Goal: Task Accomplishment & Management: Manage account settings

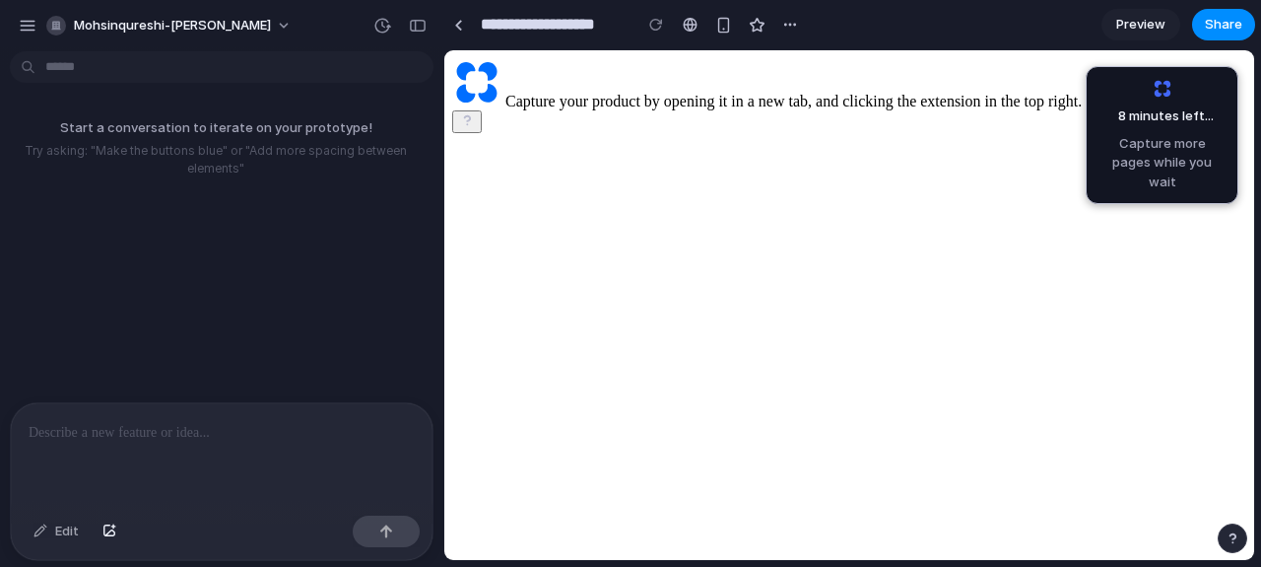
click at [192, 446] on div at bounding box center [222, 455] width 422 height 104
click at [80, 111] on div "Start a conversation to iterate on your prototype! Try asking: "Make the button…" at bounding box center [216, 147] width 432 height 91
click at [136, 159] on p "Try asking: "Make the buttons blue" or "Add more spacing between elements"" at bounding box center [216, 159] width 416 height 35
click at [1175, 88] on div "8 minutes left .. Capture more pages while you wait" at bounding box center [1162, 135] width 127 height 112
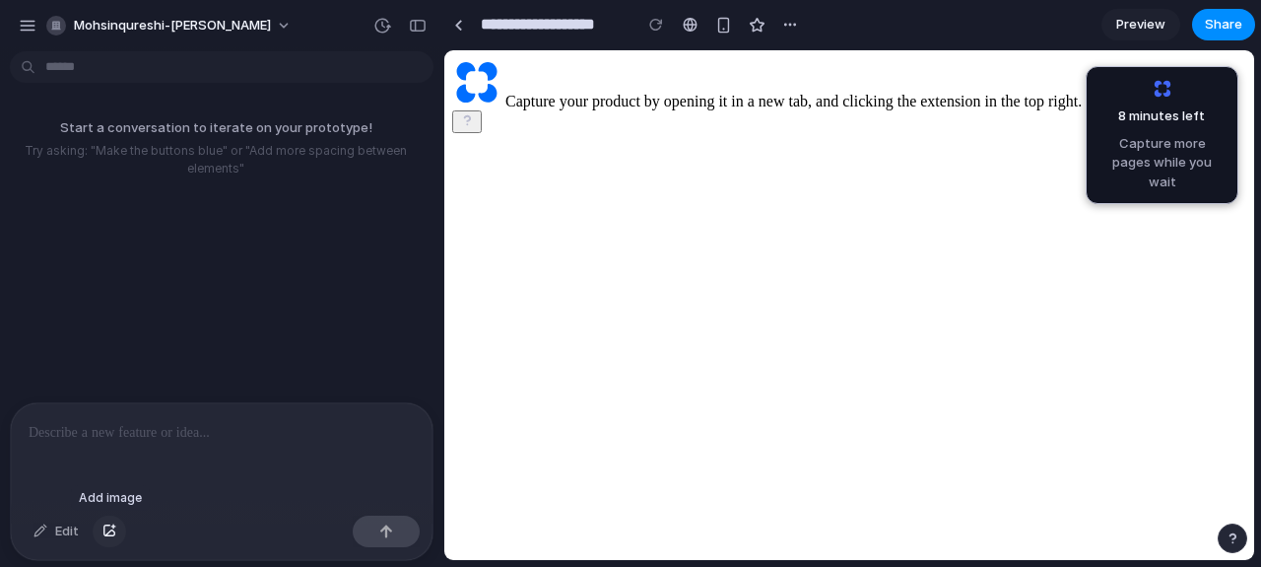
click at [110, 530] on div "button" at bounding box center [109, 531] width 14 height 12
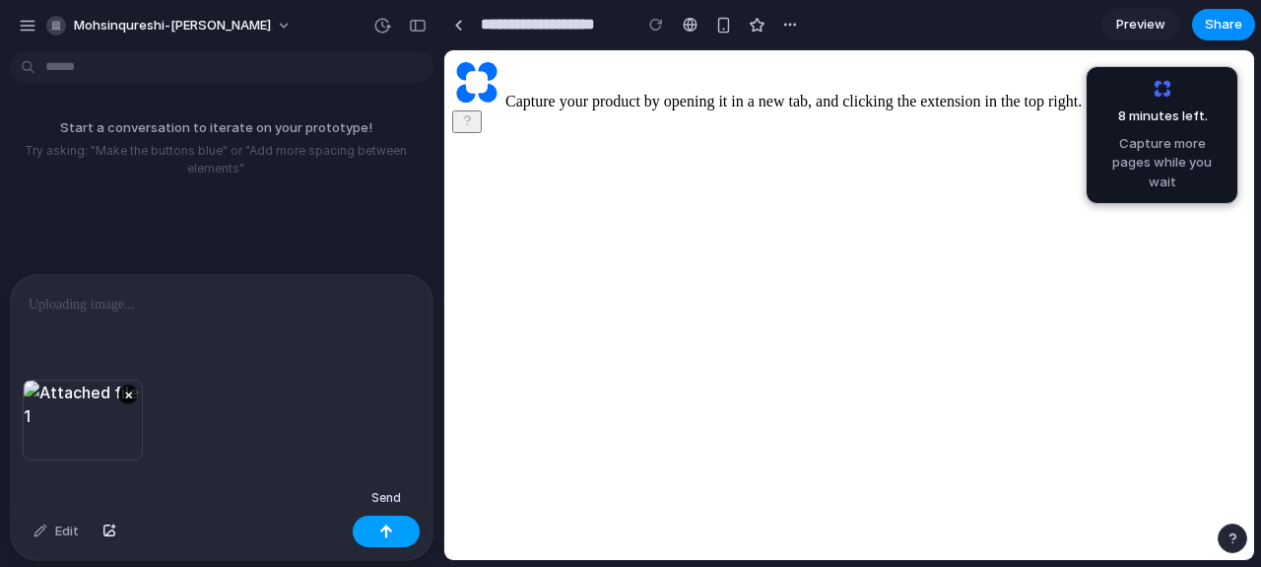
click at [386, 540] on button "button" at bounding box center [386, 531] width 67 height 32
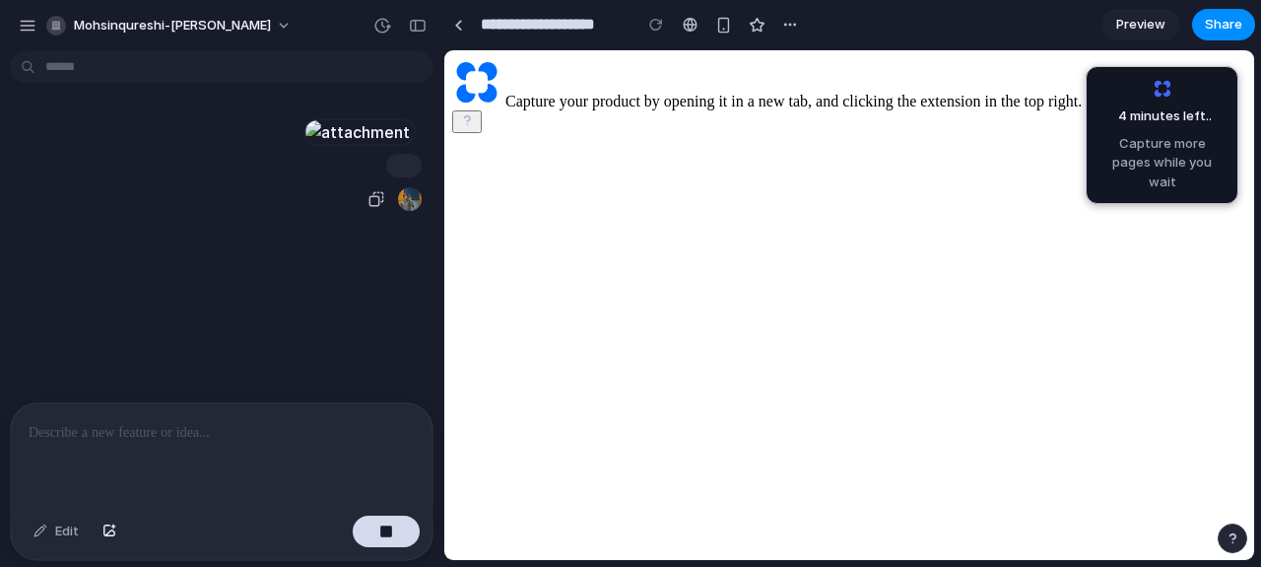
click at [319, 146] on div at bounding box center [357, 132] width 108 height 28
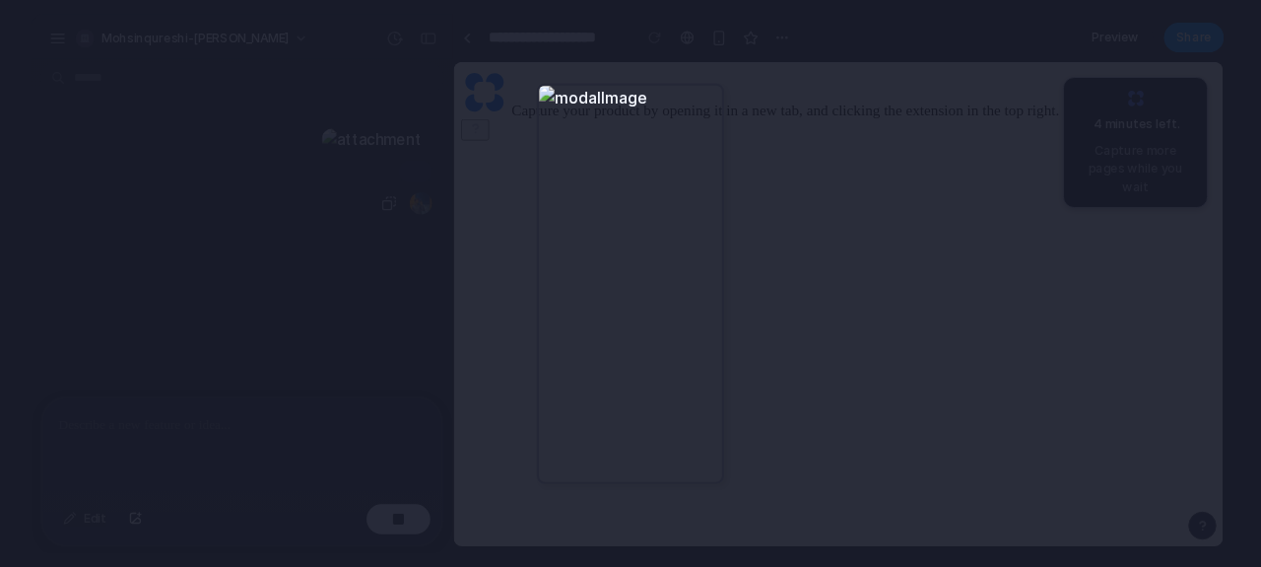
click at [691, 134] on div at bounding box center [630, 283] width 187 height 401
click at [691, 134] on div at bounding box center [630, 283] width 1261 height 567
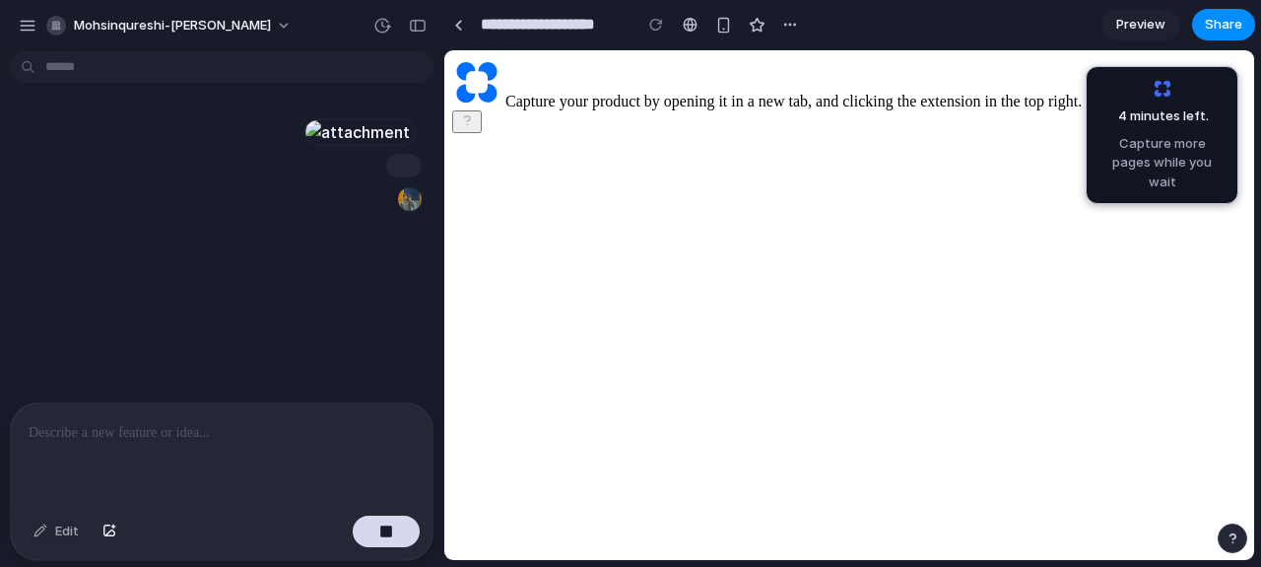
click at [70, 436] on p at bounding box center [222, 433] width 386 height 24
click at [50, 543] on div "Edit" at bounding box center [56, 531] width 65 height 32
click at [58, 532] on div "Edit" at bounding box center [56, 531] width 65 height 32
click at [71, 530] on div "Edit" at bounding box center [56, 531] width 65 height 32
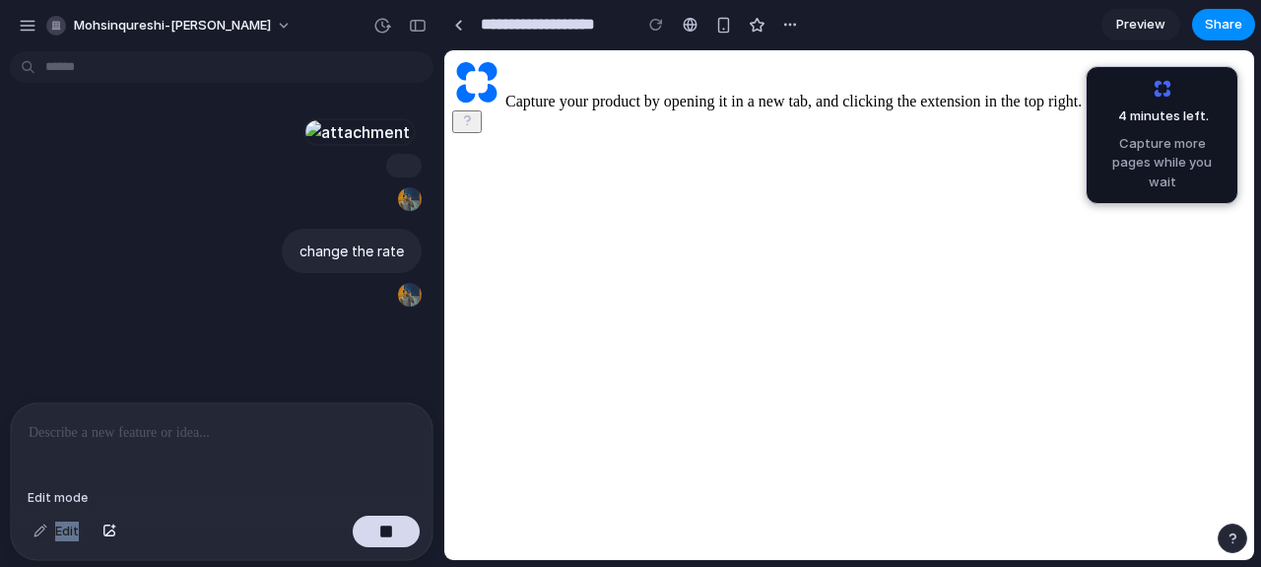
click at [71, 530] on div "Edit" at bounding box center [56, 531] width 65 height 32
click at [46, 536] on div "Edit" at bounding box center [56, 531] width 65 height 32
click at [38, 512] on div "Edit" at bounding box center [222, 533] width 422 height 52
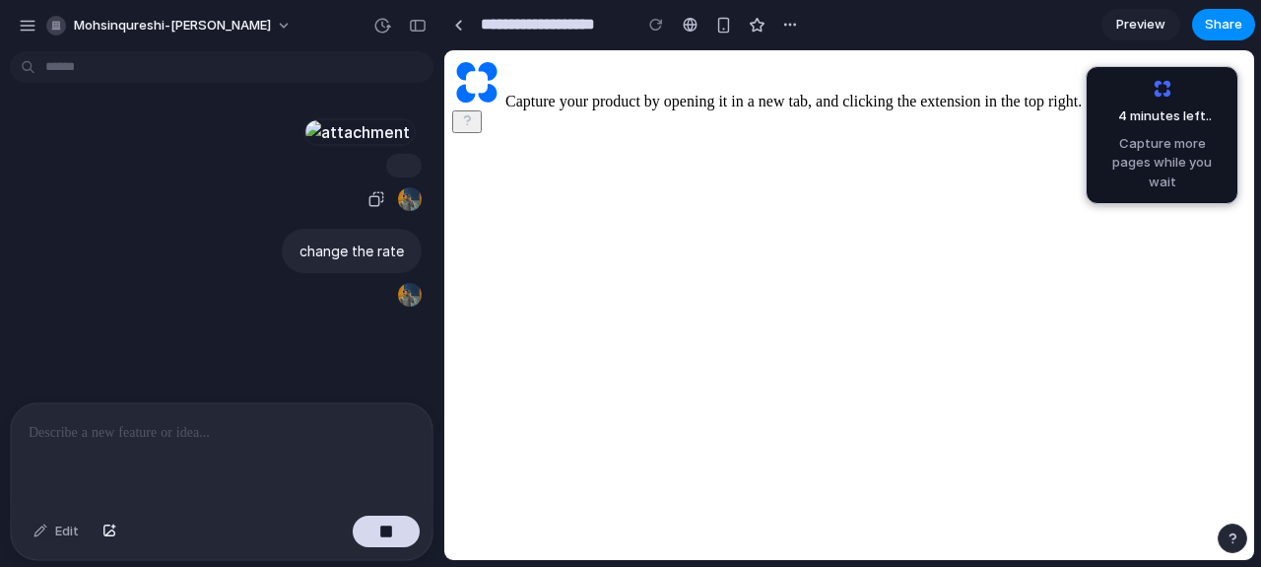
click at [341, 146] on div at bounding box center [357, 132] width 108 height 28
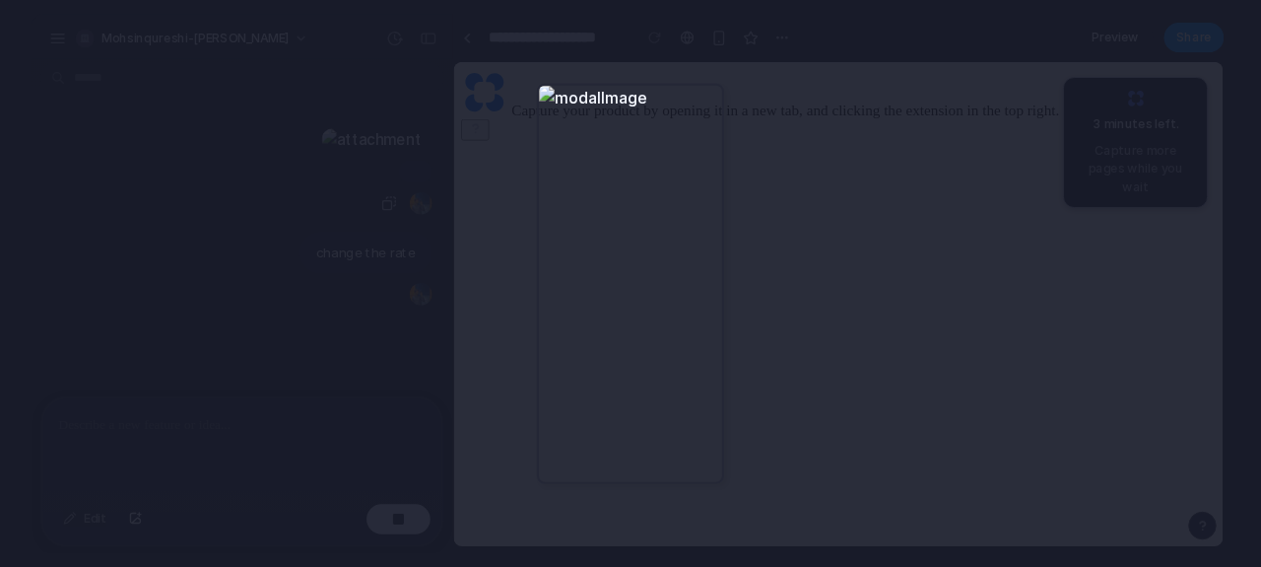
click at [680, 163] on div at bounding box center [630, 283] width 187 height 401
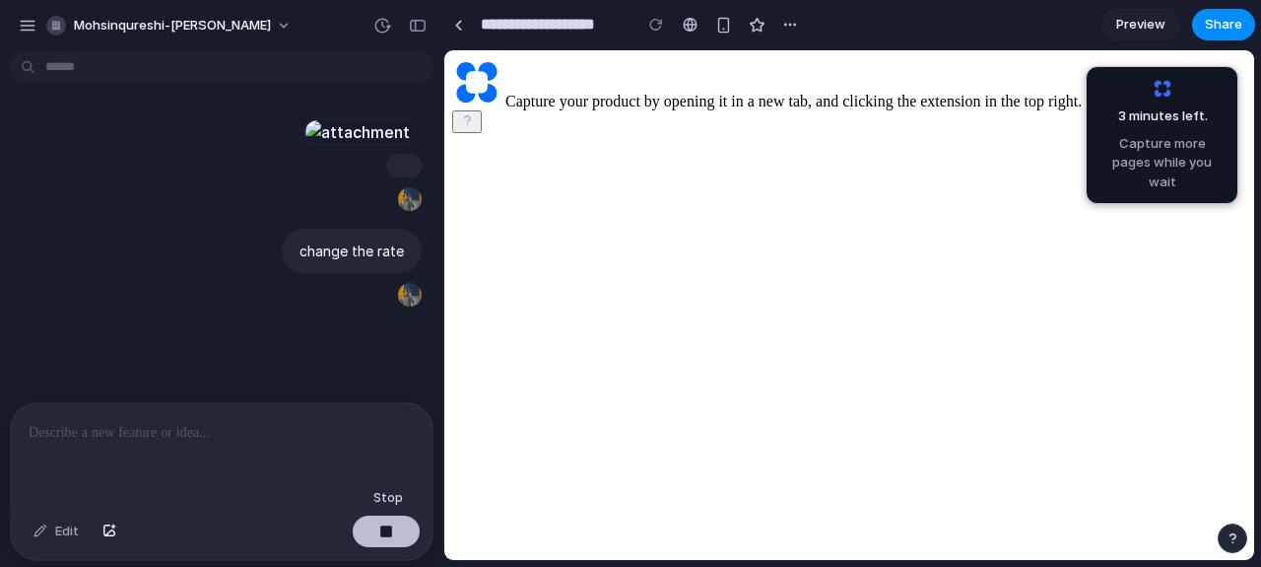
click at [396, 538] on button "button" at bounding box center [386, 531] width 67 height 32
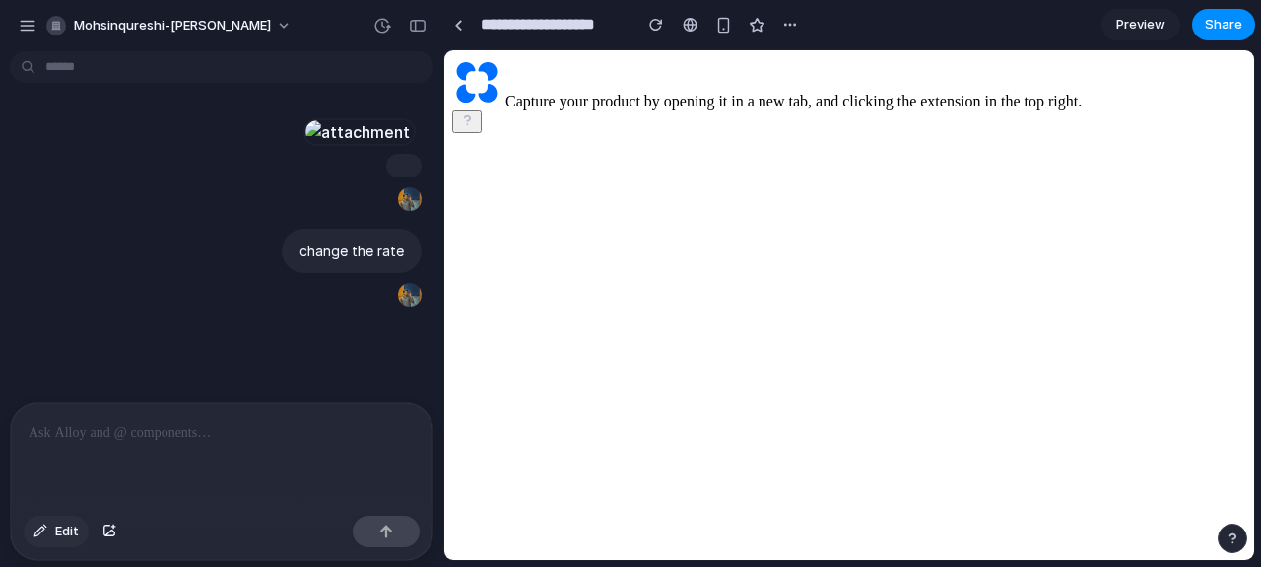
click at [69, 526] on span "Edit" at bounding box center [67, 531] width 24 height 20
click at [65, 527] on span "Edit" at bounding box center [67, 531] width 24 height 20
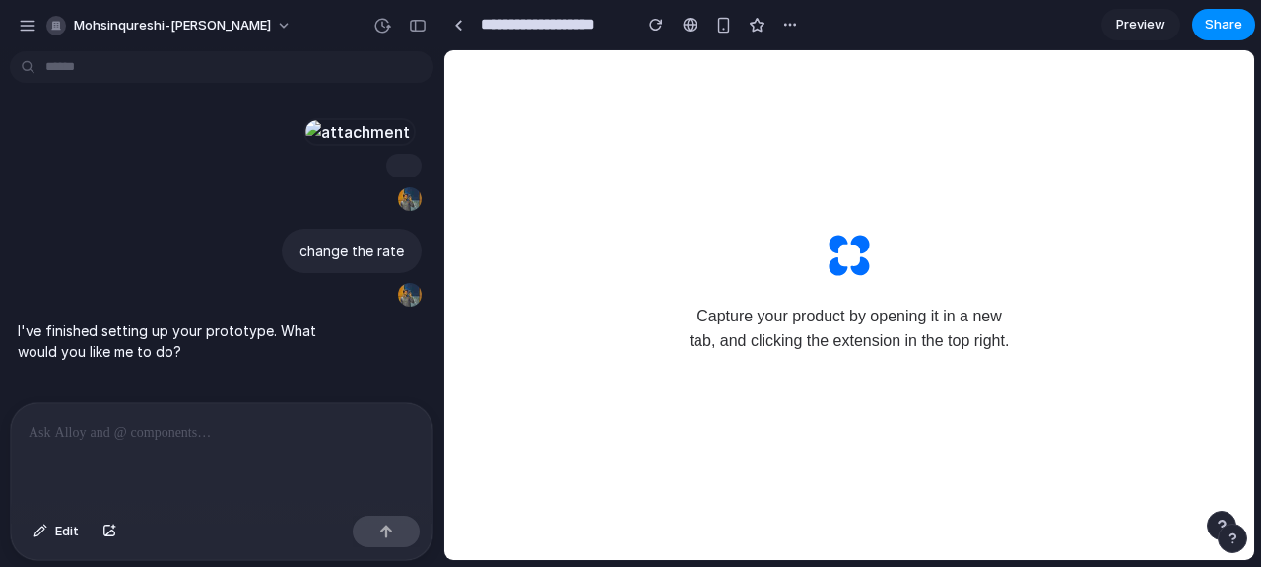
click at [139, 437] on div at bounding box center [222, 455] width 422 height 104
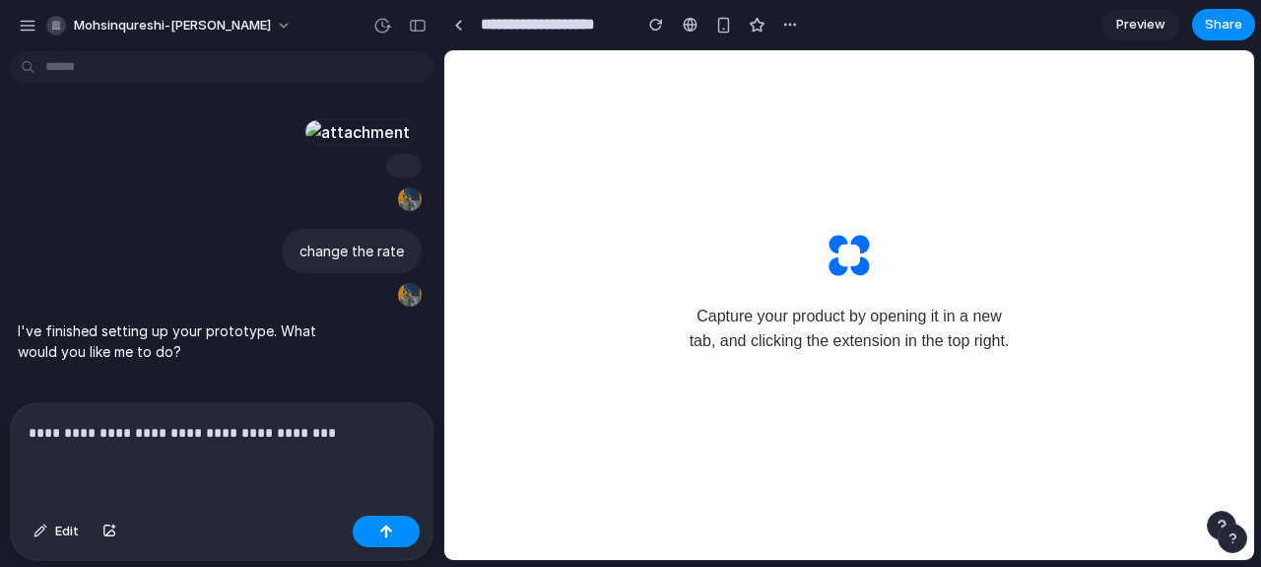
click at [380, 513] on div "Edit" at bounding box center [222, 533] width 422 height 52
click at [384, 528] on div "button" at bounding box center [386, 531] width 14 height 14
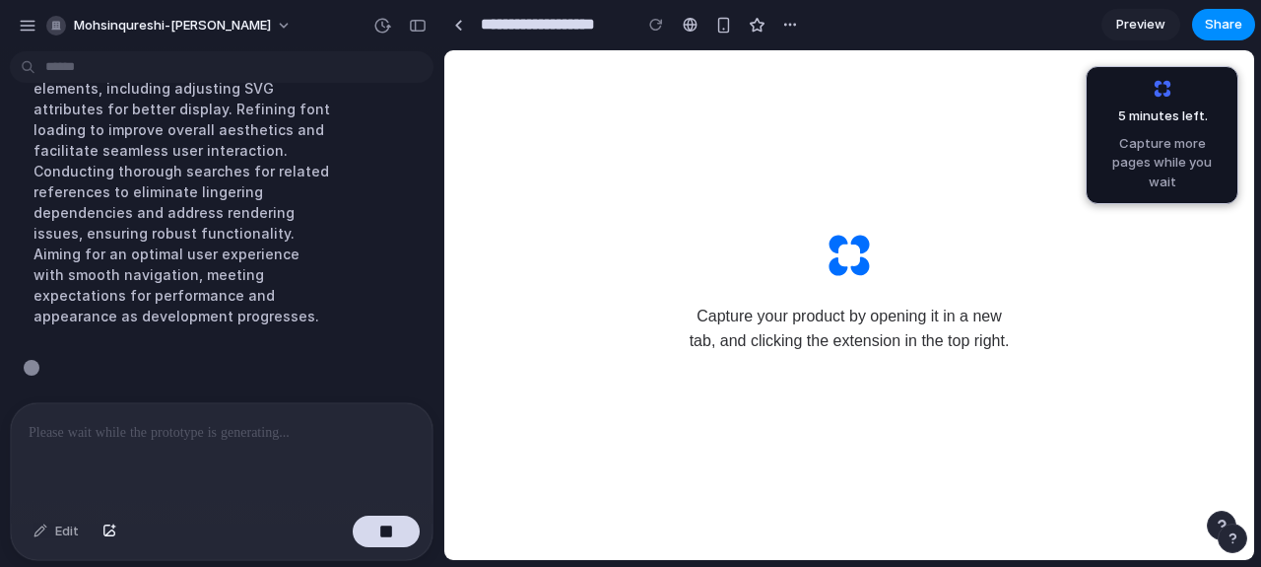
scroll to position [1262, 0]
click at [33, 22] on div "button" at bounding box center [28, 26] width 18 height 18
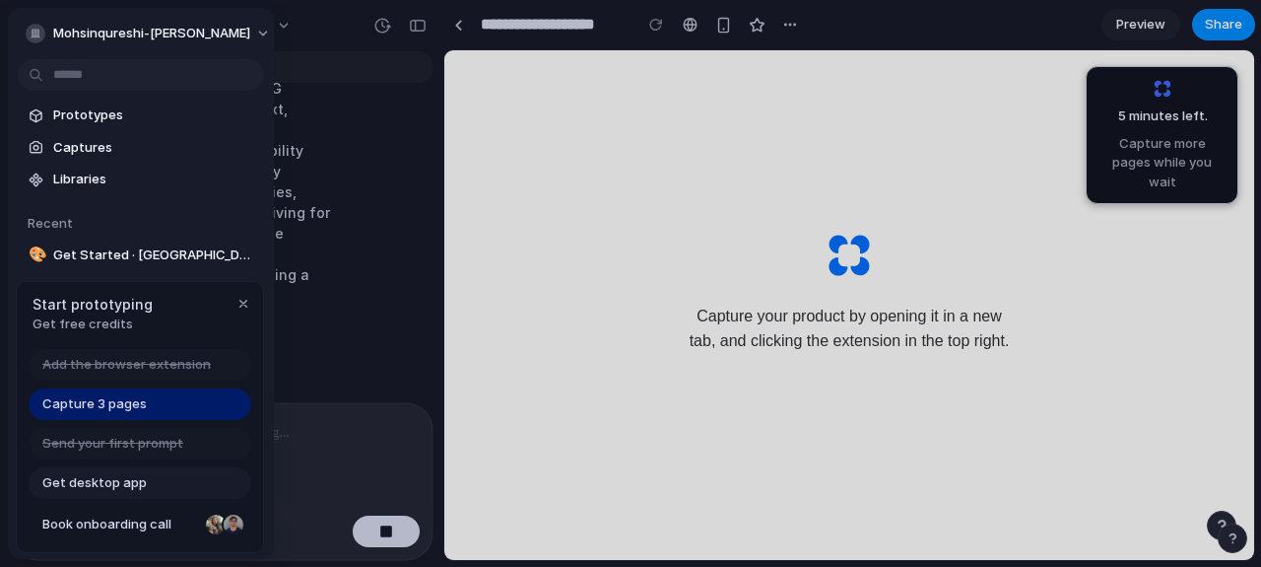
scroll to position [1304, 0]
click at [244, 304] on div "button" at bounding box center [244, 304] width 16 height 16
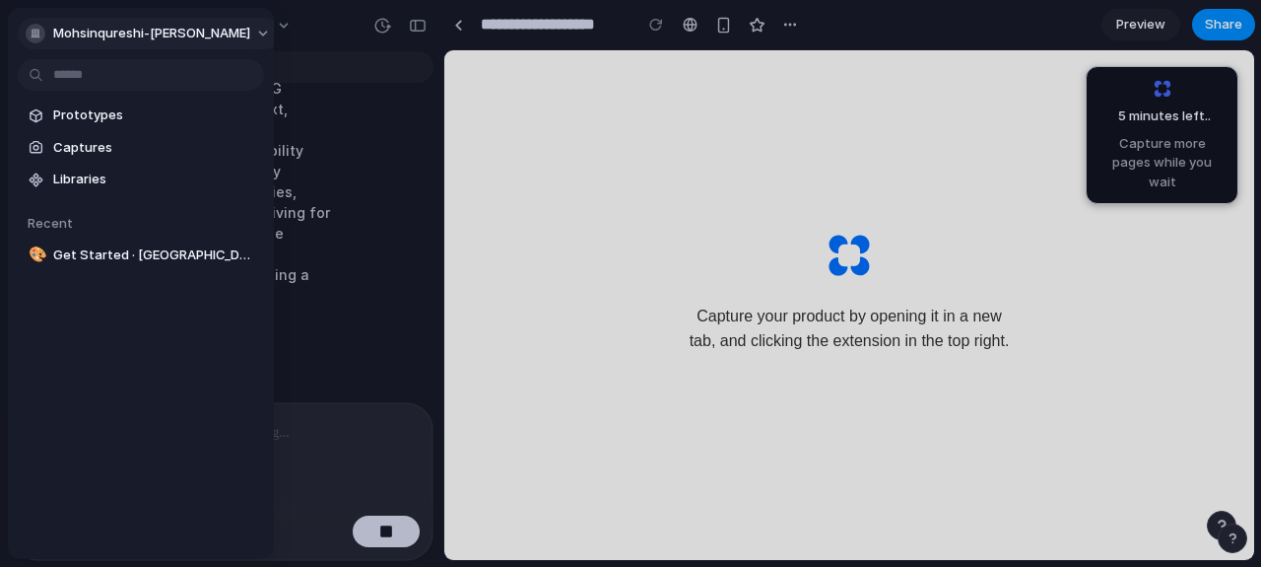
click at [43, 36] on div "button" at bounding box center [36, 34] width 20 height 20
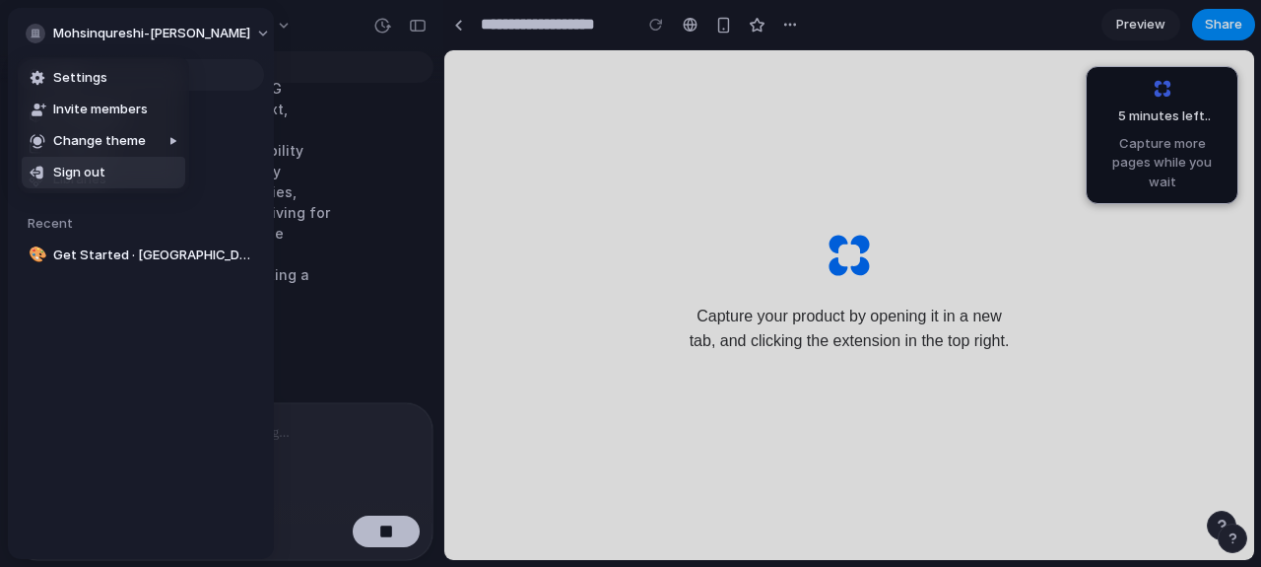
click at [85, 167] on span "Sign out" at bounding box center [79, 173] width 52 height 20
click at [64, 177] on span "Sign out" at bounding box center [79, 173] width 52 height 20
